Goal: Task Accomplishment & Management: Use online tool/utility

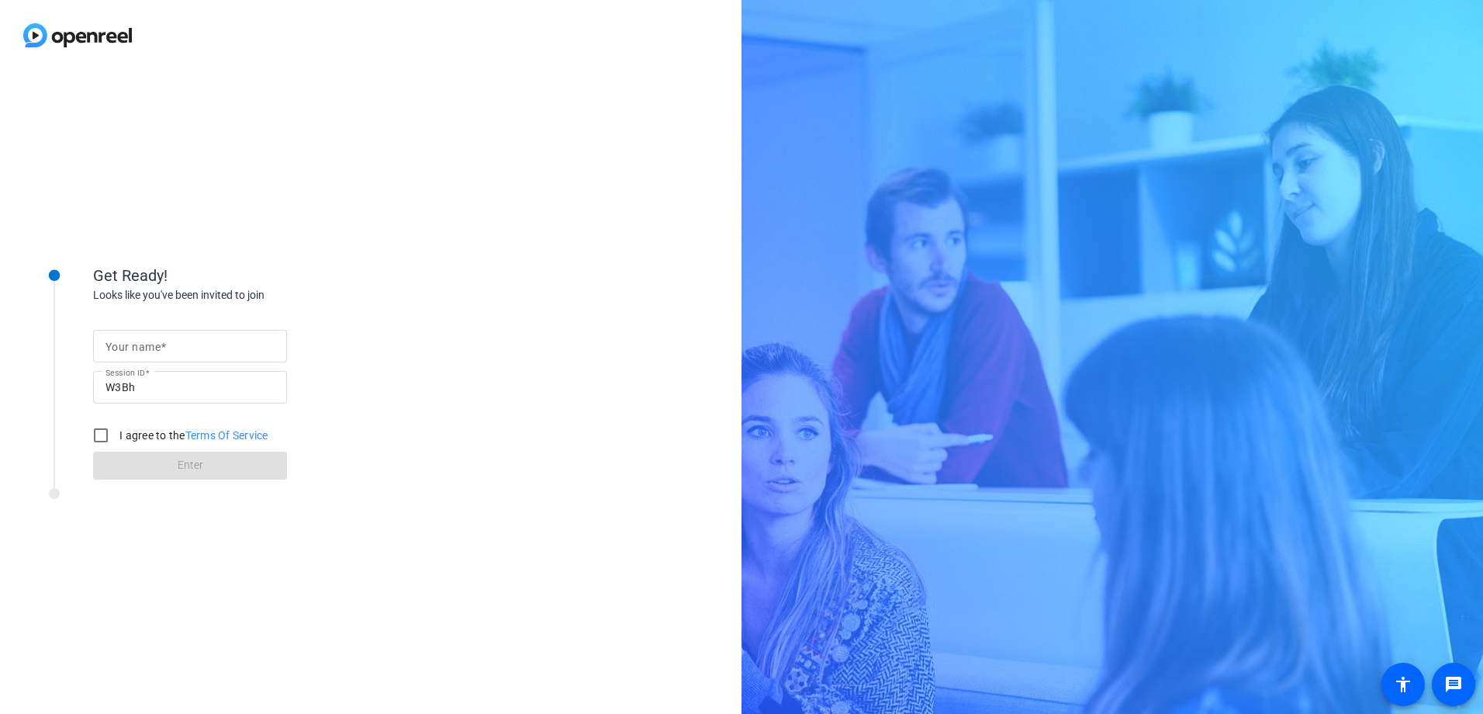
click at [187, 357] on div at bounding box center [189, 346] width 169 height 33
type input "[PERSON_NAME]"
click at [178, 436] on label "I agree to the Terms Of Service" at bounding box center [192, 435] width 152 height 16
click at [116, 436] on input "I agree to the Terms Of Service" at bounding box center [100, 435] width 31 height 31
checkbox input "true"
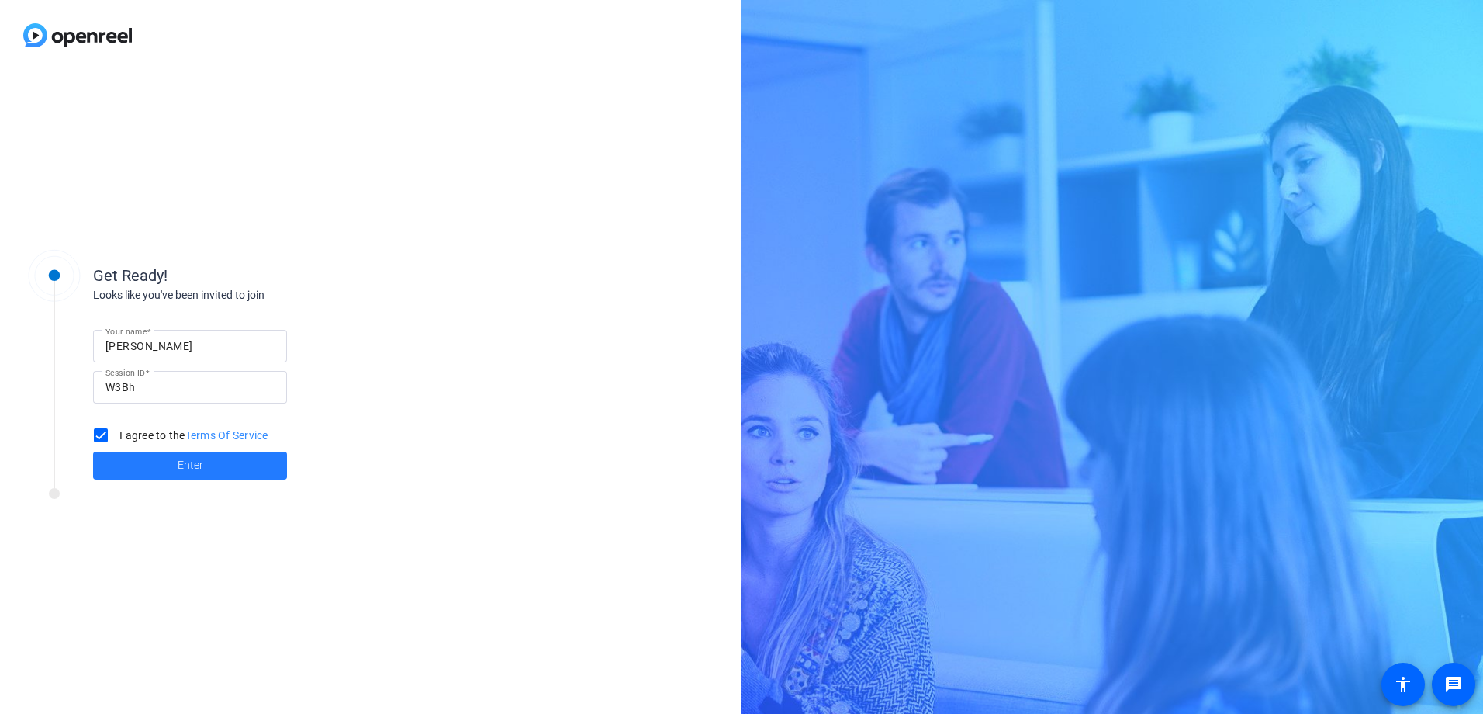
click at [185, 473] on span "Enter" at bounding box center [191, 465] width 26 height 16
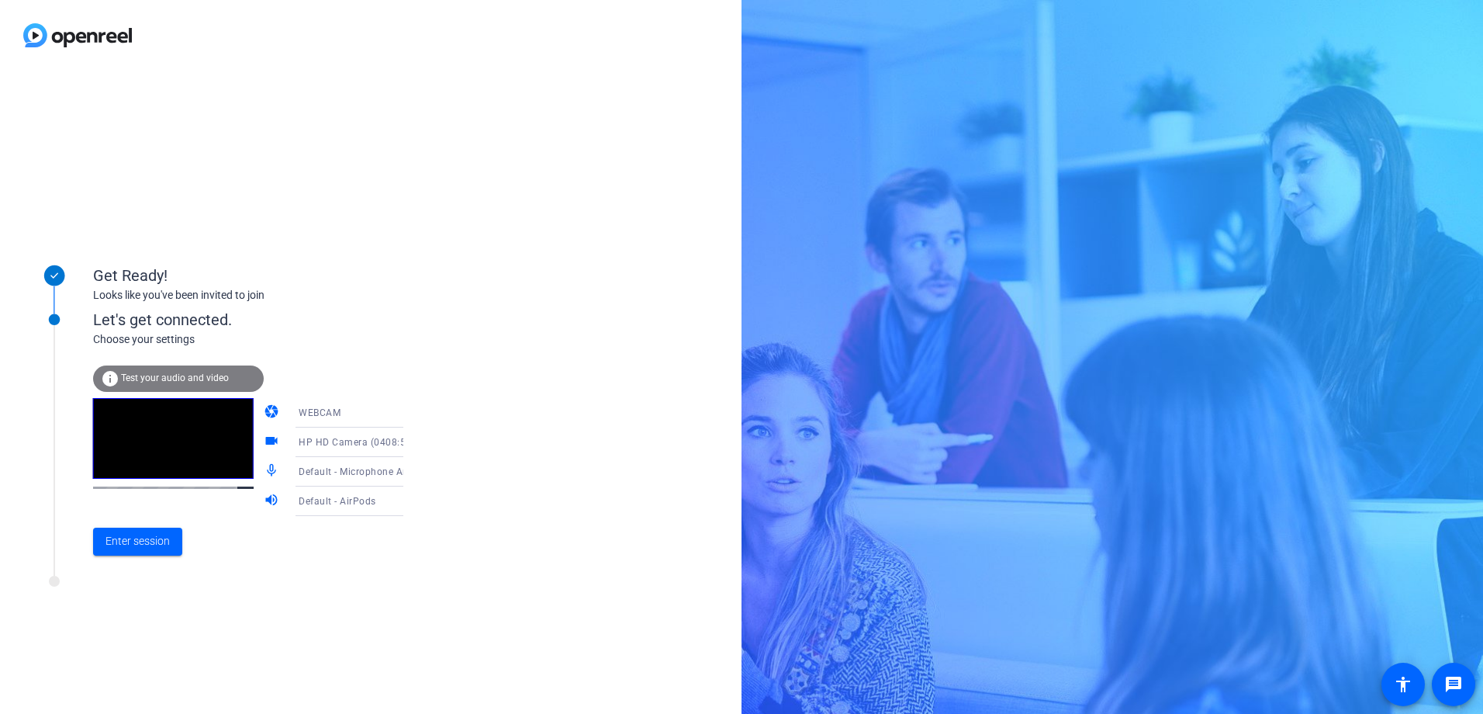
click at [410, 409] on icon at bounding box center [419, 412] width 19 height 19
click at [351, 470] on mat-option "DESKTOP" at bounding box center [337, 473] width 133 height 31
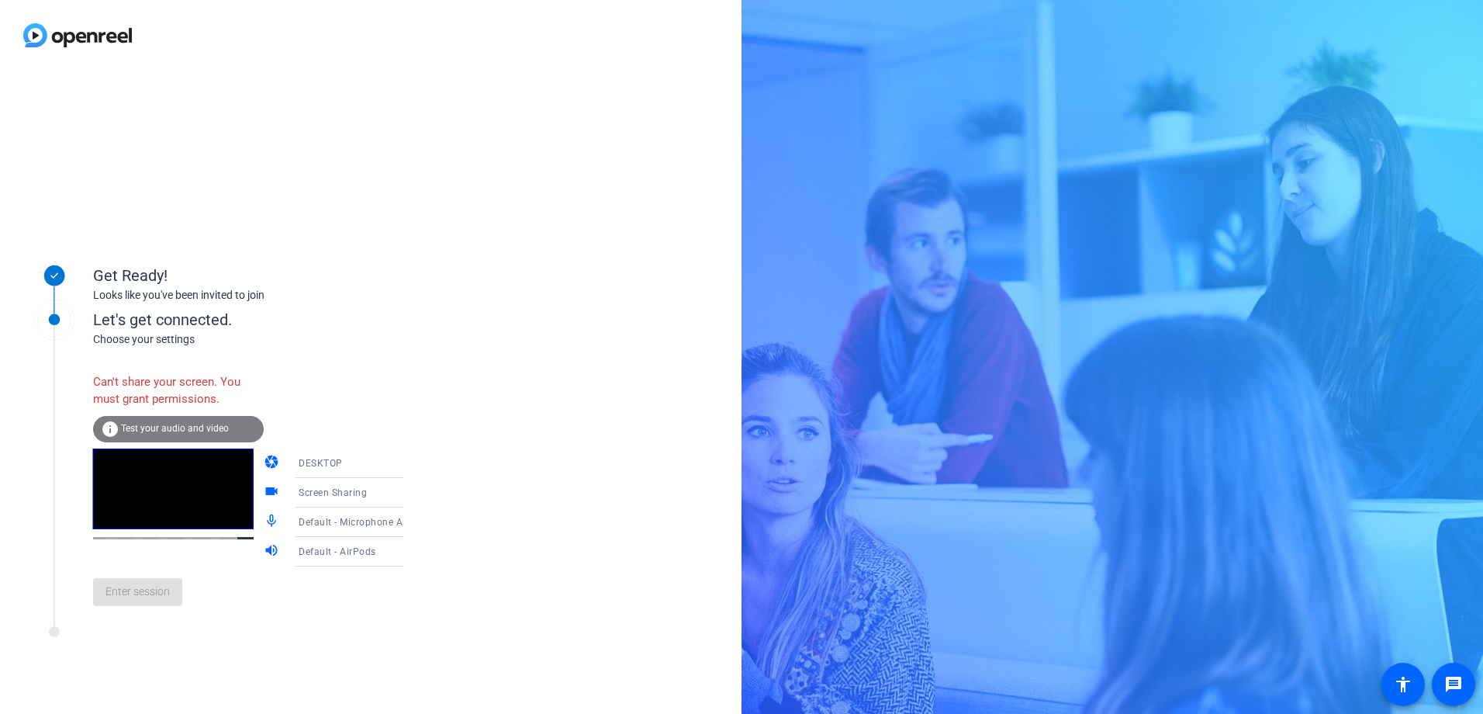
click at [324, 458] on span "DESKTOP" at bounding box center [321, 463] width 44 height 11
click at [319, 495] on mat-option "WEBCAM" at bounding box center [337, 493] width 133 height 31
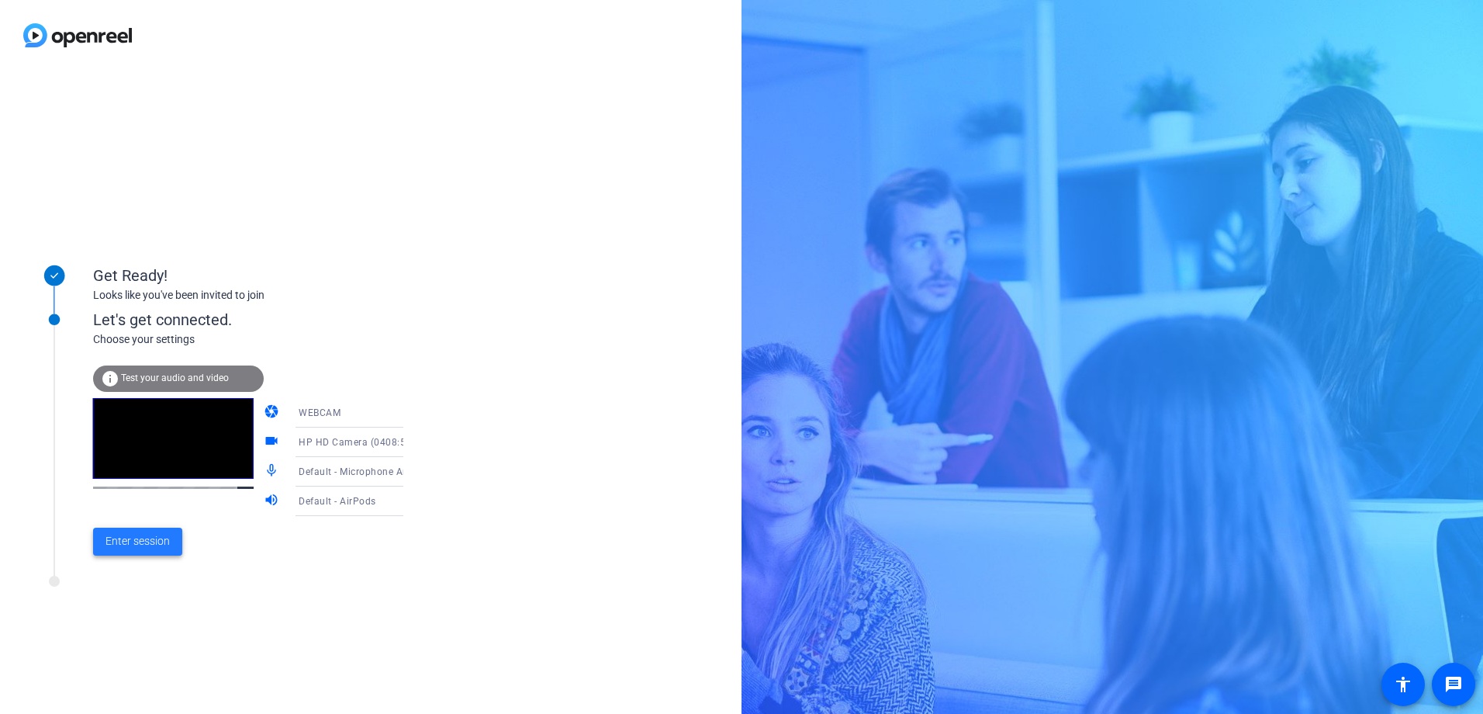
click at [142, 546] on span "Enter session" at bounding box center [137, 541] width 64 height 16
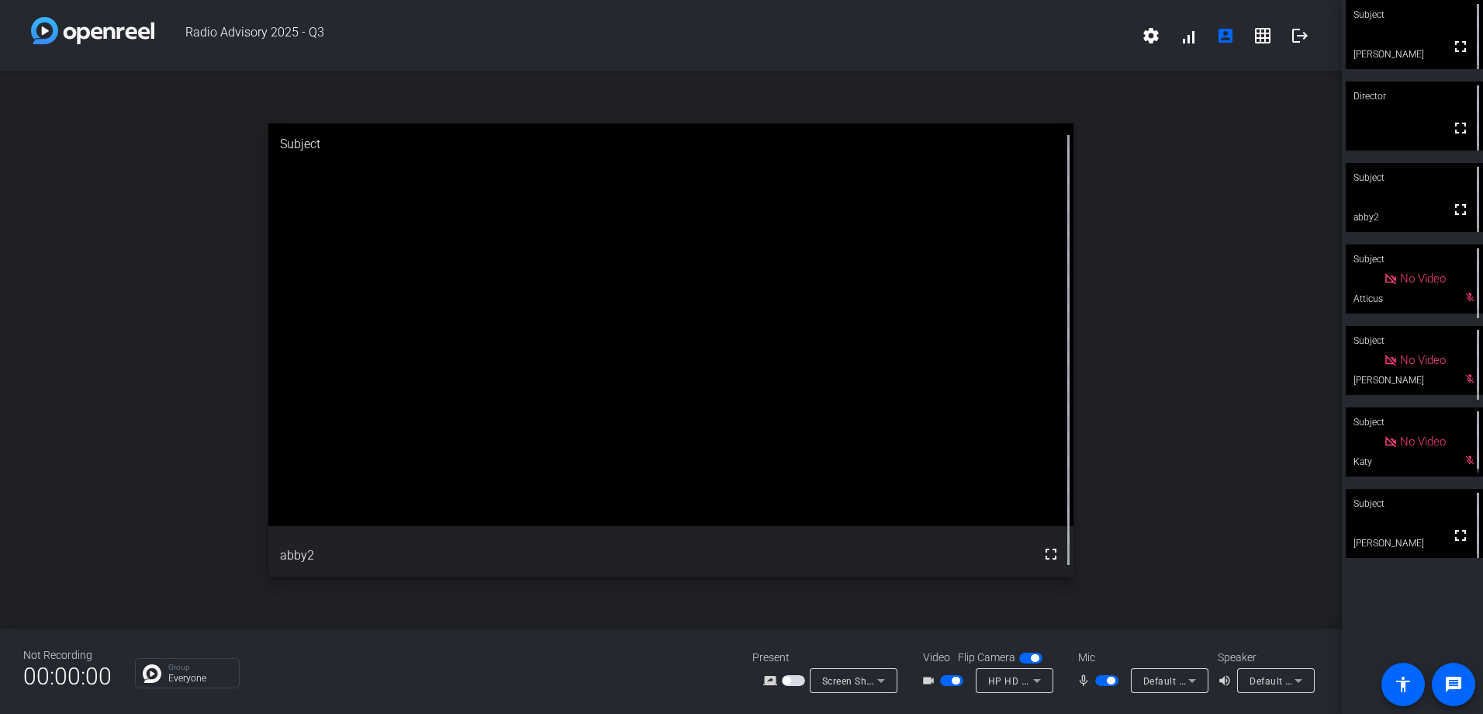
click at [1199, 679] on icon at bounding box center [1192, 680] width 19 height 19
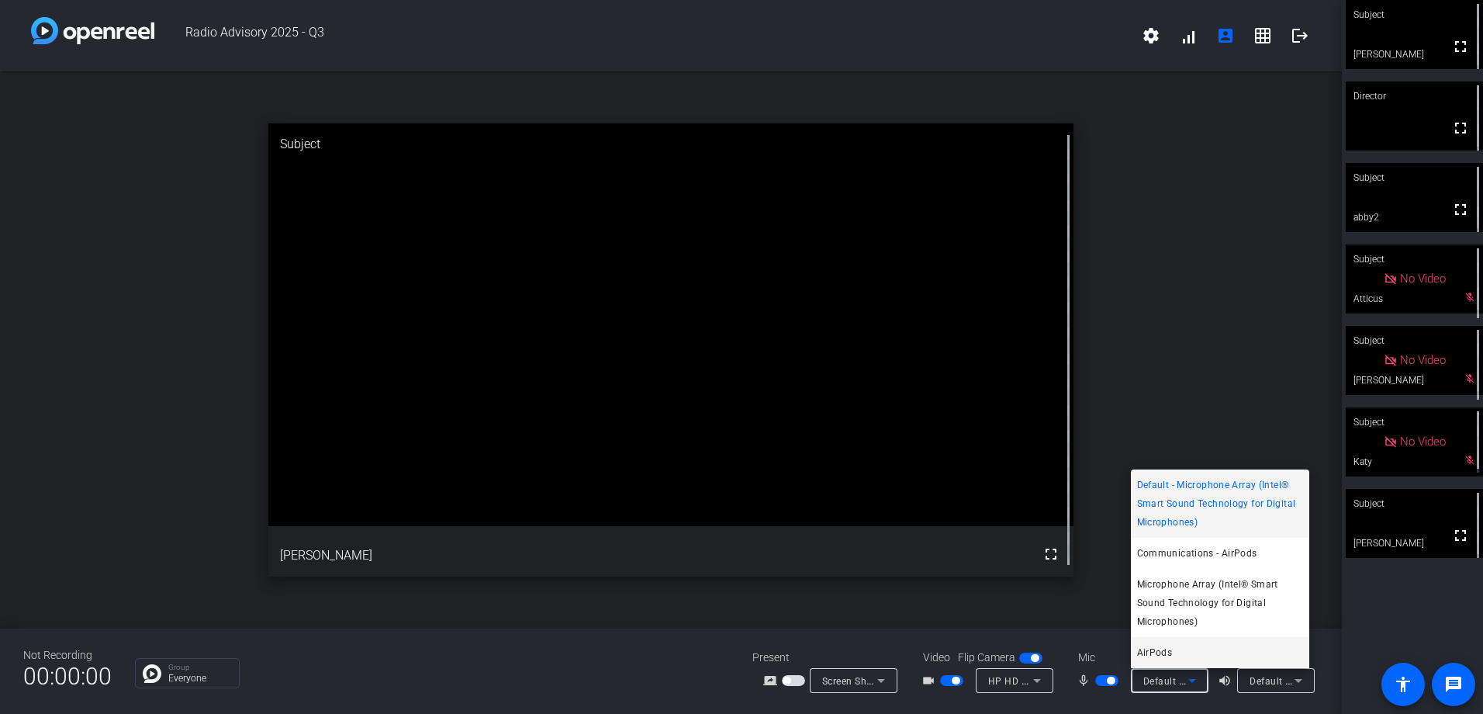
click at [1220, 655] on mat-option "AirPods" at bounding box center [1220, 652] width 178 height 31
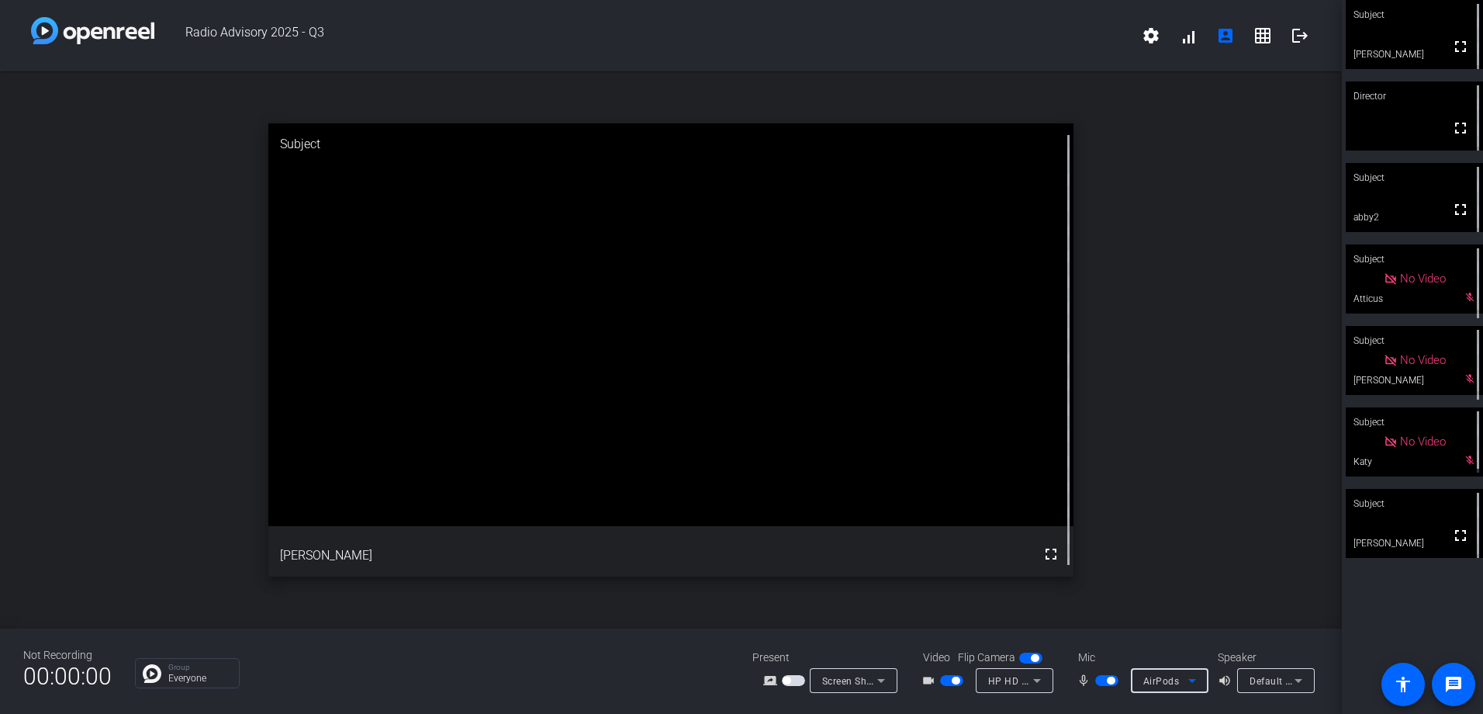
click at [1284, 688] on div "Default - AirPods" at bounding box center [1272, 680] width 45 height 19
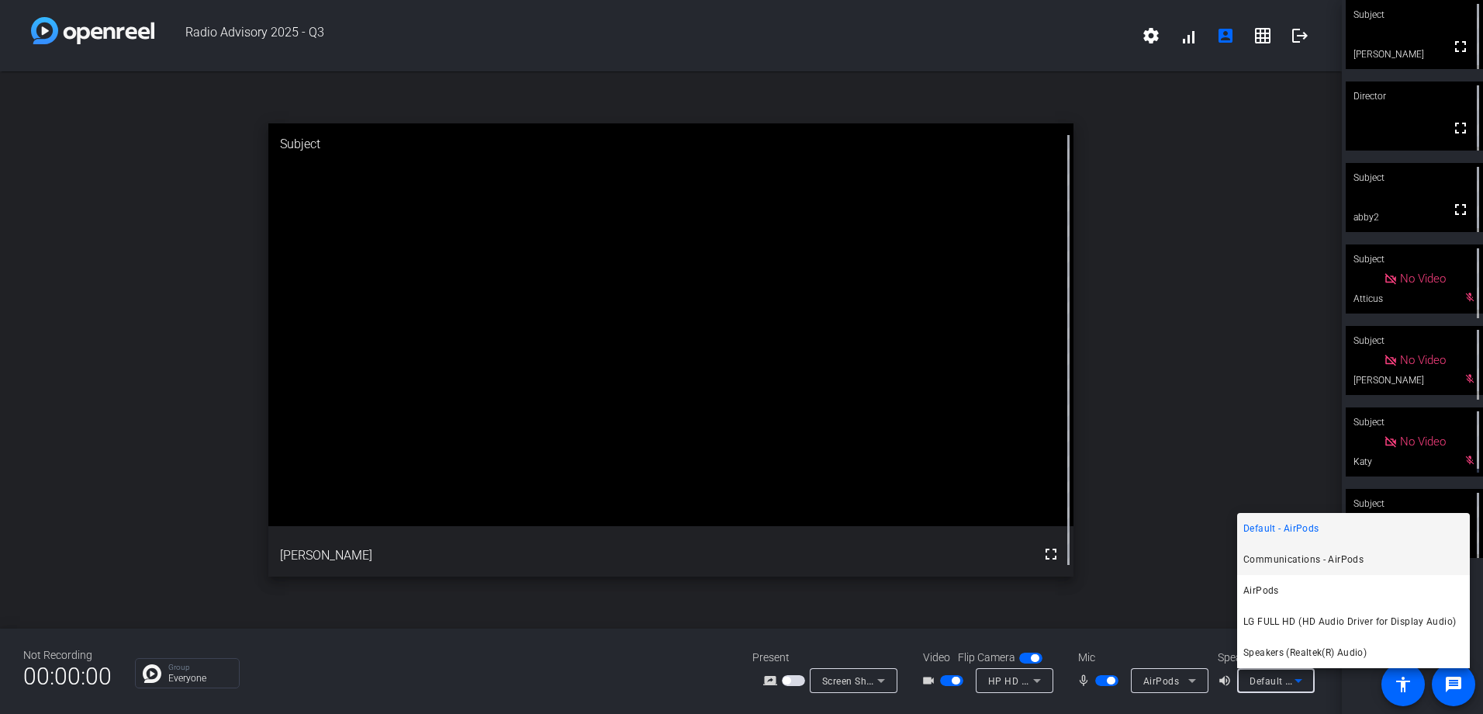
click at [1289, 551] on span "Communications - AirPods" at bounding box center [1303, 559] width 120 height 19
